Goal: Transaction & Acquisition: Purchase product/service

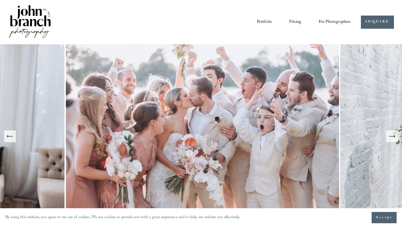
click at [295, 21] on link "Pricing" at bounding box center [295, 21] width 12 height 9
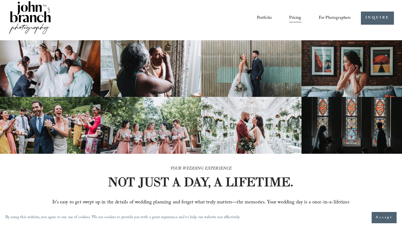
scroll to position [3, 0]
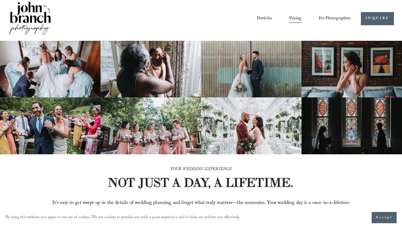
click at [266, 16] on link "Portfolio" at bounding box center [264, 18] width 15 height 9
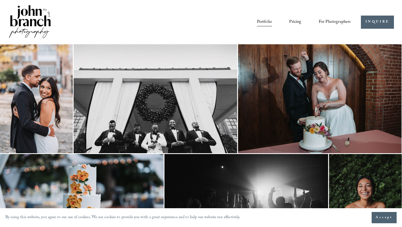
click at [331, 22] on span "For Photographers" at bounding box center [335, 22] width 32 height 8
click at [0, 0] on span "Presets" at bounding box center [0, 0] width 0 height 0
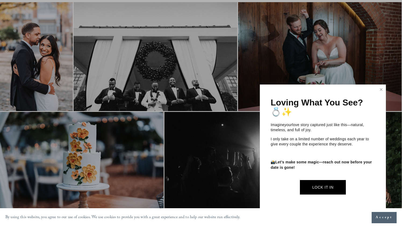
scroll to position [45, 0]
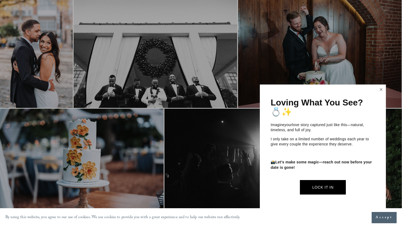
click at [381, 90] on link "Close" at bounding box center [381, 89] width 8 height 9
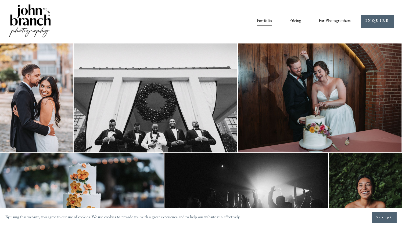
scroll to position [0, 0]
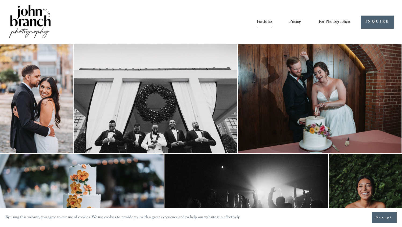
click at [296, 23] on link "Pricing" at bounding box center [295, 21] width 12 height 9
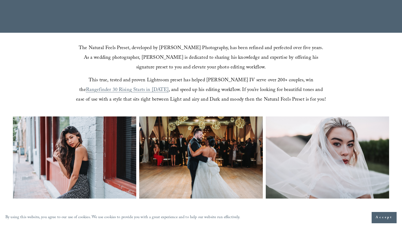
scroll to position [138, 0]
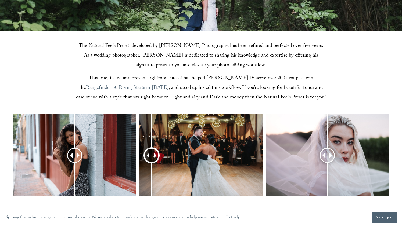
drag, startPoint x: 200, startPoint y: 157, endPoint x: 151, endPoint y: 150, distance: 49.2
click at [151, 150] on div at bounding box center [152, 156] width 14 height 14
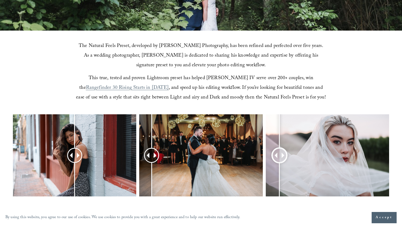
drag, startPoint x: 322, startPoint y: 150, endPoint x: 279, endPoint y: 149, distance: 43.0
click at [279, 149] on div at bounding box center [279, 156] width 14 height 14
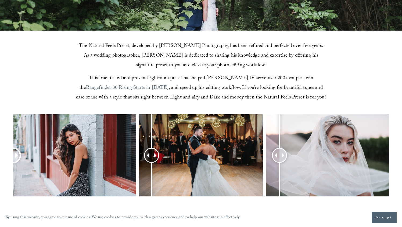
drag, startPoint x: 80, startPoint y: 151, endPoint x: 5, endPoint y: 140, distance: 75.7
click at [5, 140] on div at bounding box center [201, 162] width 402 height 96
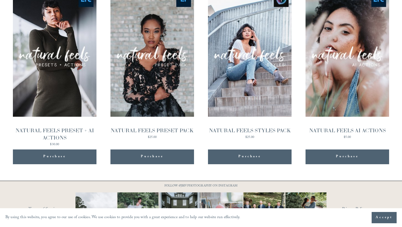
scroll to position [550, 0]
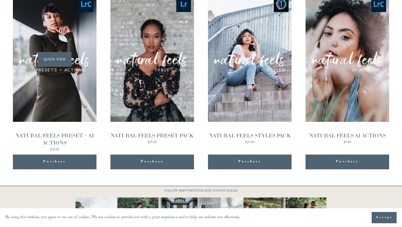
click at [63, 56] on span "Quick View" at bounding box center [55, 59] width 34 height 15
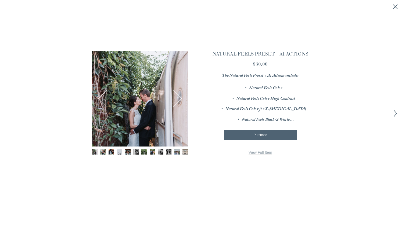
click at [179, 96] on button "Next" at bounding box center [172, 98] width 17 height 17
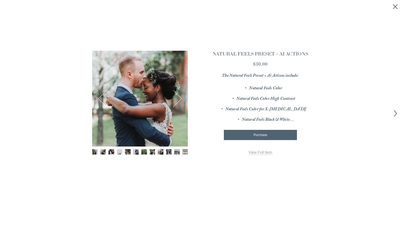
click at [179, 96] on button "Next" at bounding box center [172, 98] width 17 height 17
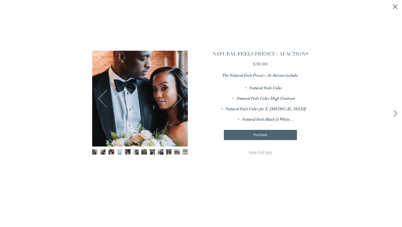
click at [179, 96] on button "Next" at bounding box center [172, 98] width 17 height 17
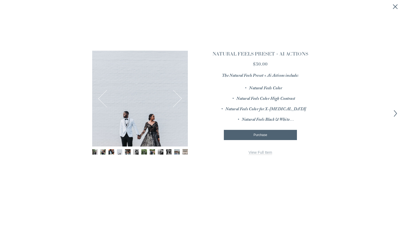
click at [179, 96] on button "Next" at bounding box center [172, 98] width 17 height 17
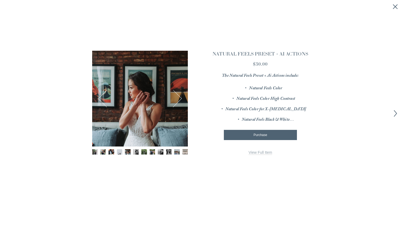
click at [179, 96] on button "Next" at bounding box center [172, 98] width 17 height 17
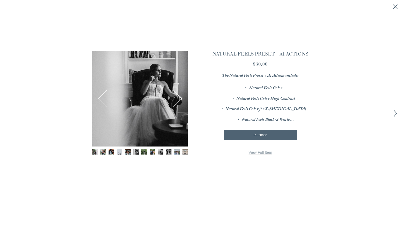
click at [179, 96] on button "Next" at bounding box center [172, 98] width 17 height 17
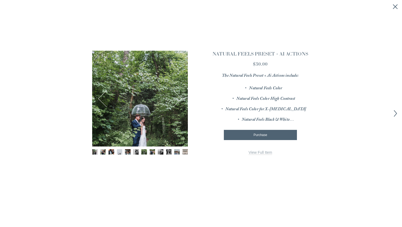
click at [179, 96] on button "Next" at bounding box center [172, 98] width 17 height 17
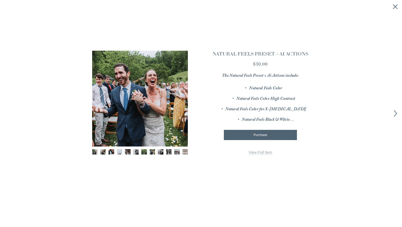
click at [179, 96] on button "Next" at bounding box center [172, 98] width 17 height 17
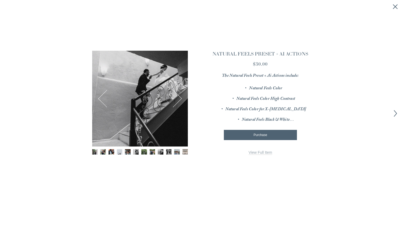
click at [179, 96] on button "Next" at bounding box center [172, 98] width 17 height 17
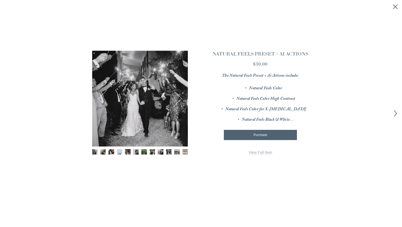
click at [179, 96] on button "Next" at bounding box center [172, 98] width 17 height 17
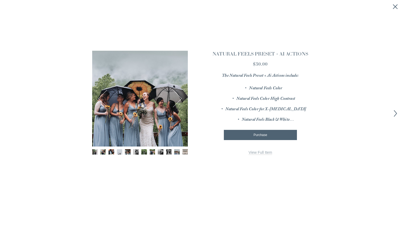
click at [179, 96] on button "Next" at bounding box center [172, 98] width 17 height 17
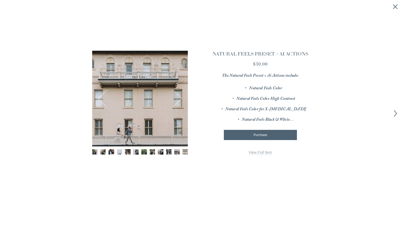
click at [179, 96] on button "Next" at bounding box center [172, 98] width 17 height 17
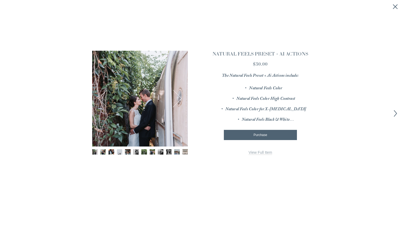
click at [179, 96] on button "Next" at bounding box center [172, 98] width 17 height 17
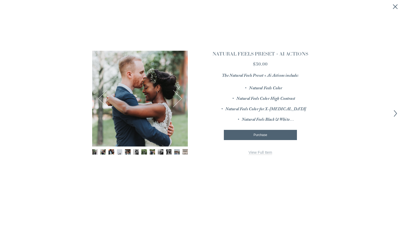
click at [179, 96] on button "Next" at bounding box center [172, 98] width 17 height 17
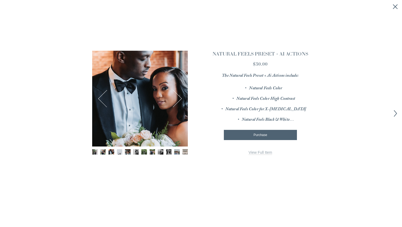
click at [179, 96] on button "Next" at bounding box center [172, 98] width 17 height 17
click at [255, 154] on link "View Full Item" at bounding box center [260, 152] width 24 height 5
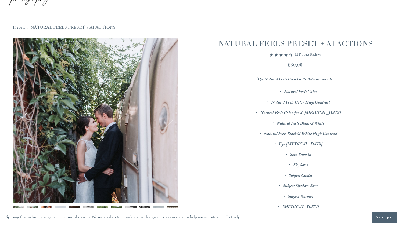
scroll to position [36, 0]
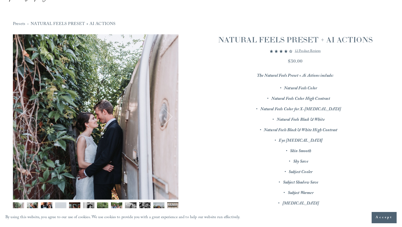
click at [167, 119] on button "Next" at bounding box center [163, 117] width 17 height 17
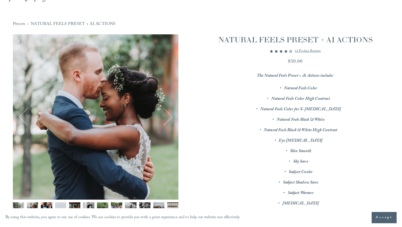
click at [167, 119] on button "Next" at bounding box center [163, 117] width 17 height 17
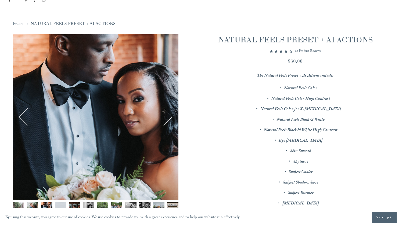
click at [167, 119] on button "Next" at bounding box center [163, 117] width 17 height 17
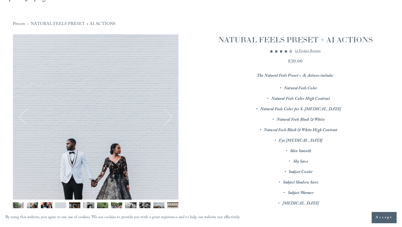
click at [167, 119] on button "Next" at bounding box center [163, 117] width 17 height 17
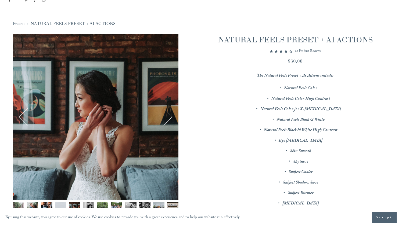
click at [167, 119] on button "Next" at bounding box center [163, 117] width 17 height 17
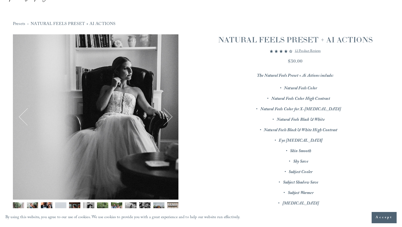
click at [167, 119] on button "Next" at bounding box center [163, 117] width 17 height 17
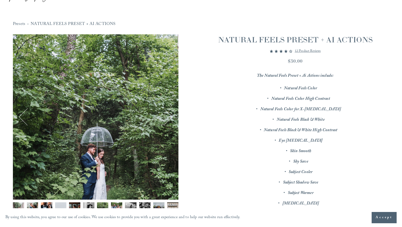
click at [167, 119] on button "Next" at bounding box center [163, 117] width 17 height 17
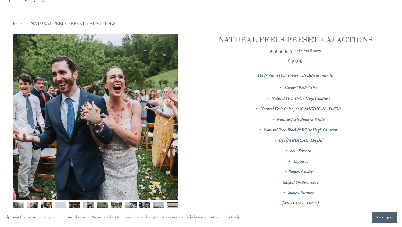
click at [167, 119] on button "Next" at bounding box center [163, 117] width 17 height 17
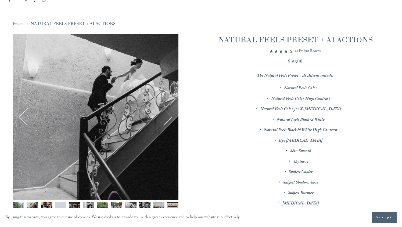
click at [167, 119] on button "Next" at bounding box center [163, 117] width 17 height 17
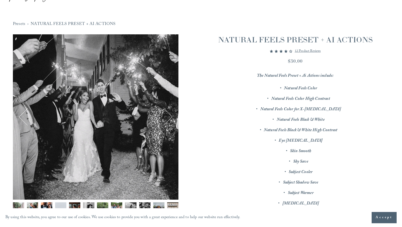
click at [167, 119] on button "Next" at bounding box center [163, 117] width 17 height 17
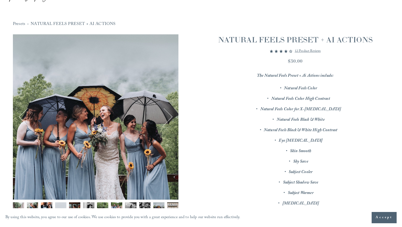
click at [167, 119] on button "Next" at bounding box center [163, 117] width 17 height 17
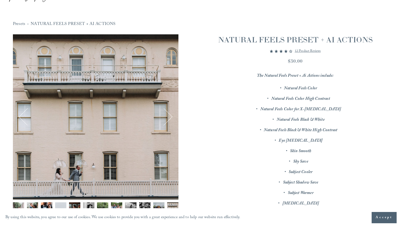
click at [167, 119] on button "Next" at bounding box center [163, 117] width 17 height 17
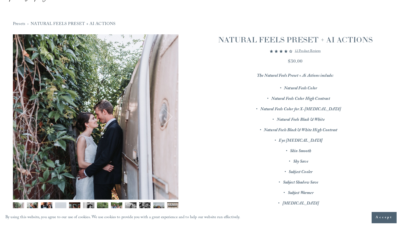
click at [167, 119] on button "Next" at bounding box center [163, 117] width 17 height 17
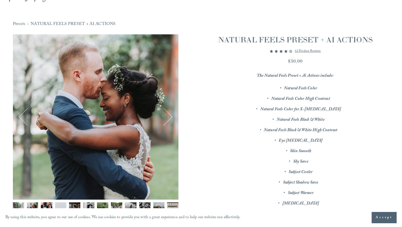
click at [167, 119] on button "Next" at bounding box center [163, 117] width 17 height 17
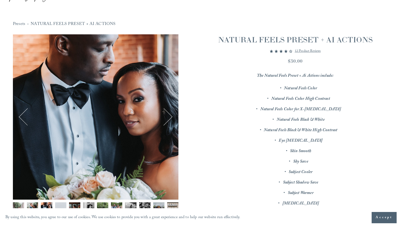
click at [167, 119] on button "Next" at bounding box center [163, 117] width 17 height 17
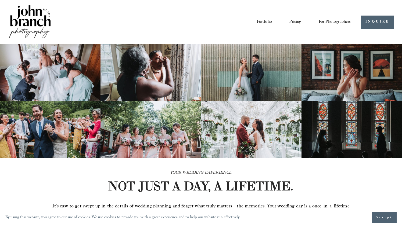
click at [325, 27] on div "Portfolio Pricing For Photographers Presets Education Courses" at bounding box center [179, 22] width 343 height 36
click at [333, 21] on span "For Photographers" at bounding box center [335, 22] width 32 height 8
click at [0, 0] on span "Presets" at bounding box center [0, 0] width 0 height 0
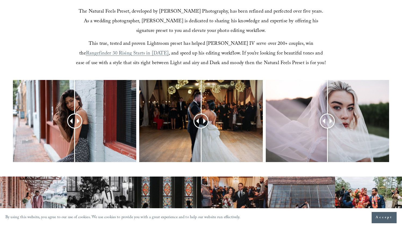
scroll to position [173, 0]
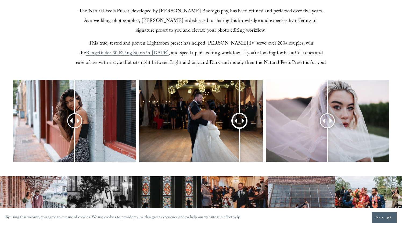
drag, startPoint x: 203, startPoint y: 119, endPoint x: 240, endPoint y: 116, distance: 36.6
click at [240, 116] on div at bounding box center [240, 121] width 14 height 14
drag, startPoint x: 326, startPoint y: 118, endPoint x: 321, endPoint y: 117, distance: 4.9
click at [320, 117] on div at bounding box center [320, 121] width 14 height 14
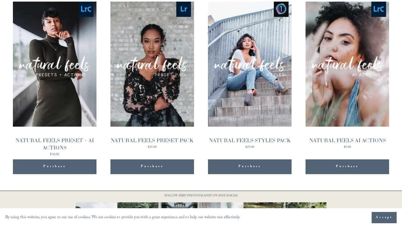
scroll to position [544, 0]
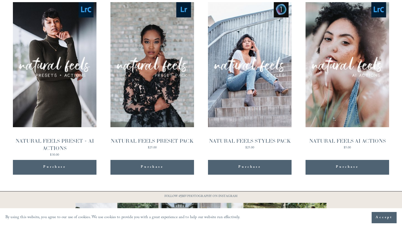
click at [346, 164] on div "Purchase Added!" at bounding box center [347, 167] width 73 height 15
click at [338, 91] on div "Quick View" at bounding box center [347, 64] width 84 height 125
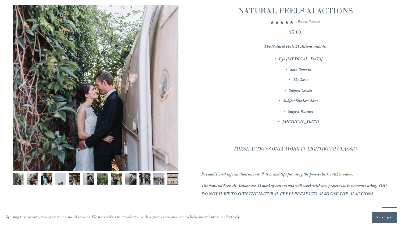
scroll to position [58, 0]
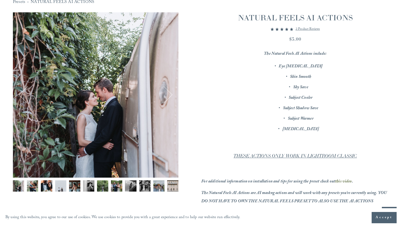
click at [165, 98] on button "Next" at bounding box center [163, 94] width 17 height 17
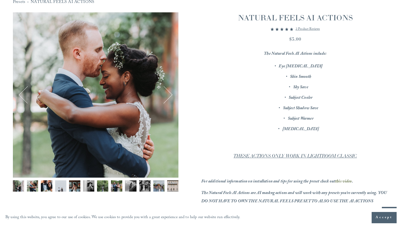
click at [165, 98] on button "Next" at bounding box center [163, 94] width 17 height 17
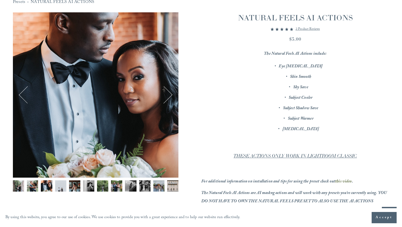
click at [165, 98] on button "Next" at bounding box center [163, 94] width 17 height 17
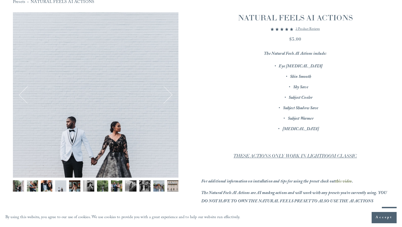
click at [165, 98] on button "Next" at bounding box center [163, 94] width 17 height 17
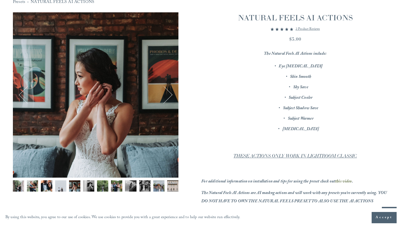
click at [165, 98] on button "Next" at bounding box center [163, 94] width 17 height 17
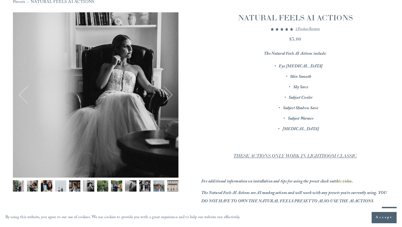
click at [165, 98] on button "Next" at bounding box center [163, 94] width 17 height 17
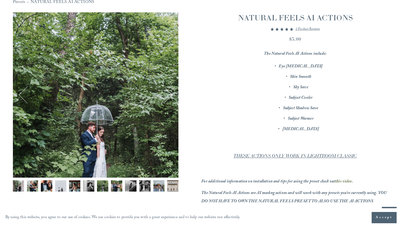
click at [165, 98] on button "Next" at bounding box center [163, 94] width 17 height 17
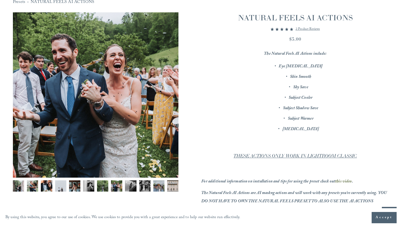
click at [165, 98] on button "Next" at bounding box center [163, 94] width 17 height 17
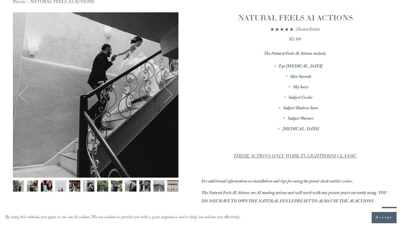
click at [165, 98] on button "Next" at bounding box center [163, 94] width 17 height 17
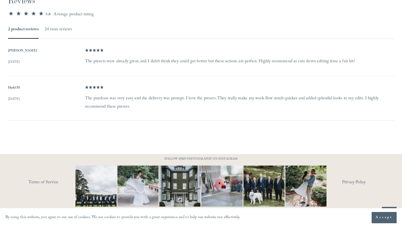
scroll to position [353, 0]
click at [58, 121] on hr at bounding box center [201, 121] width 386 height 1
